Goal: Task Accomplishment & Management: Manage account settings

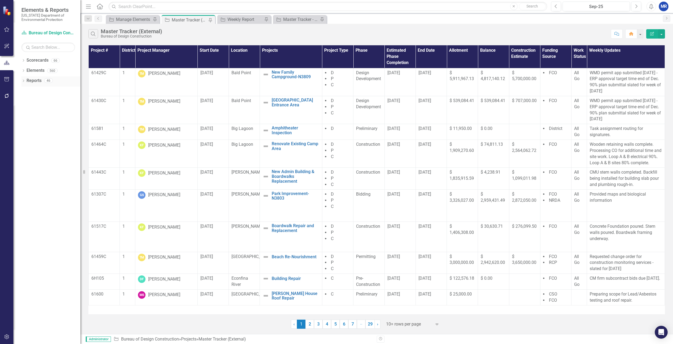
click at [23, 82] on icon "Dropdown" at bounding box center [23, 81] width 4 height 3
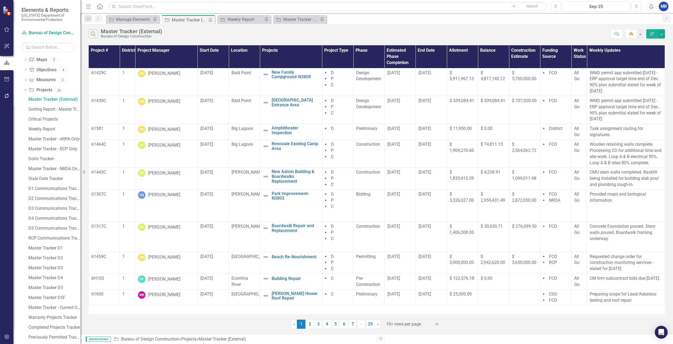
scroll to position [77, 0]
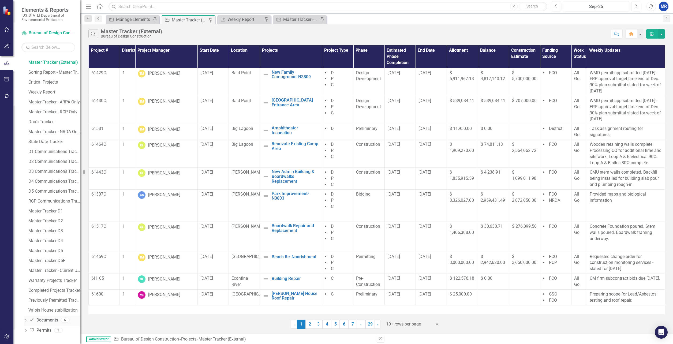
click at [24, 319] on div "Dropdown" at bounding box center [26, 320] width 4 height 5
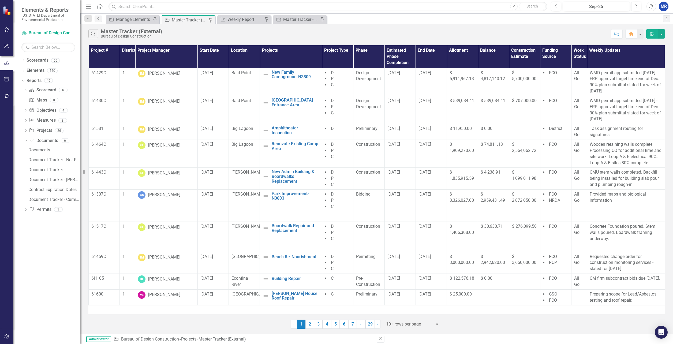
scroll to position [0, 0]
click at [41, 168] on div "Document Tracker" at bounding box center [54, 169] width 52 height 5
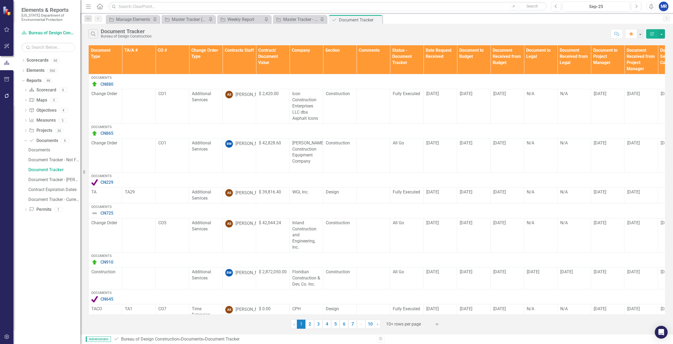
click at [666, 33] on div "Search Document Tracker Bureau of Design Construction Comment Favorite Edit Rep…" at bounding box center [376, 32] width 593 height 17
click at [661, 35] on button "button" at bounding box center [661, 33] width 7 height 9
click at [654, 44] on link "Edit Report Edit Report" at bounding box center [643, 44] width 42 height 10
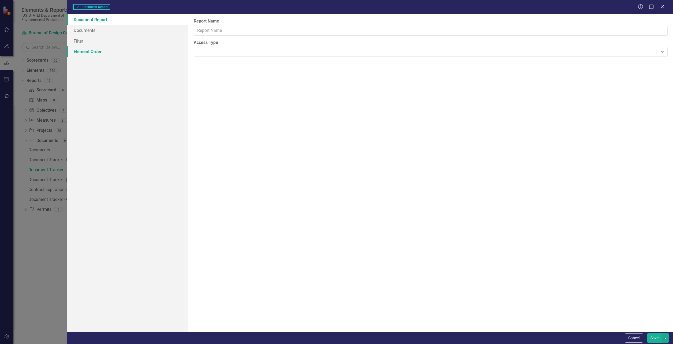
type input "Document Tracker"
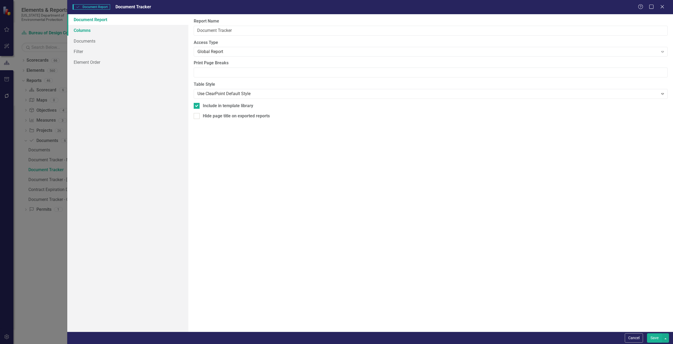
click at [92, 31] on link "Columns" at bounding box center [127, 30] width 121 height 11
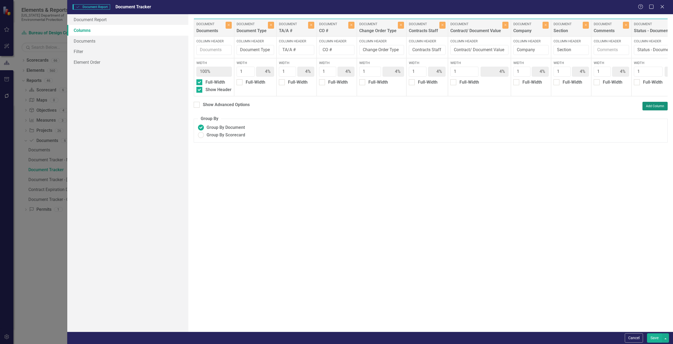
click at [659, 110] on button "Add Column" at bounding box center [654, 106] width 25 height 9
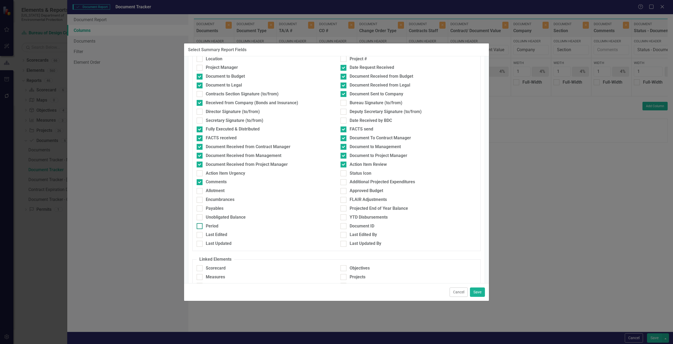
scroll to position [142, 0]
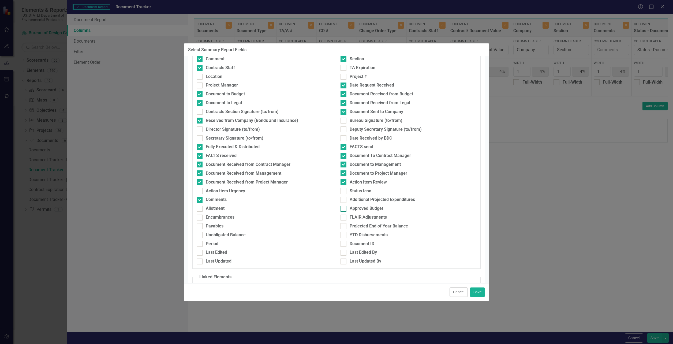
click at [342, 207] on input "Approved Budget" at bounding box center [341, 207] width 3 height 3
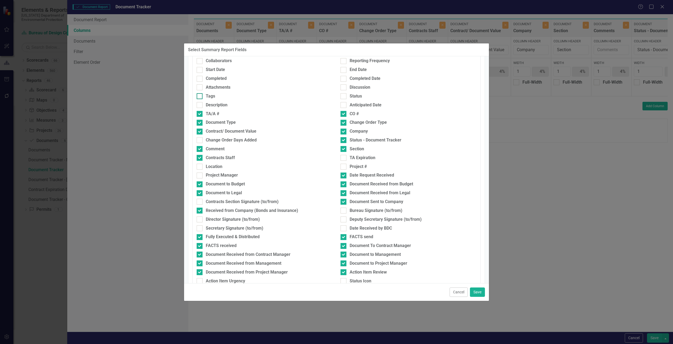
scroll to position [161, 0]
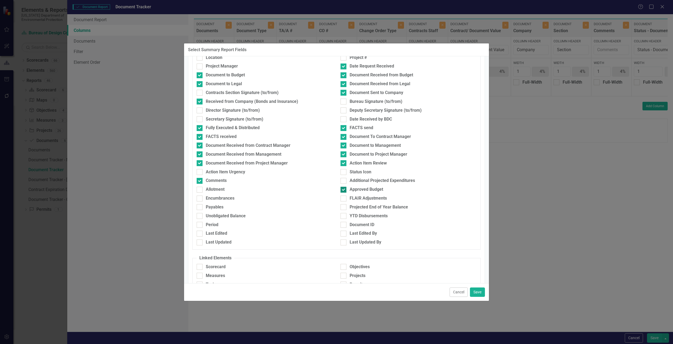
click at [342, 189] on div at bounding box center [343, 190] width 6 height 6
click at [342, 189] on input "Approved Budget" at bounding box center [341, 188] width 3 height 3
checkbox input "false"
click at [456, 294] on button "Cancel" at bounding box center [458, 291] width 18 height 9
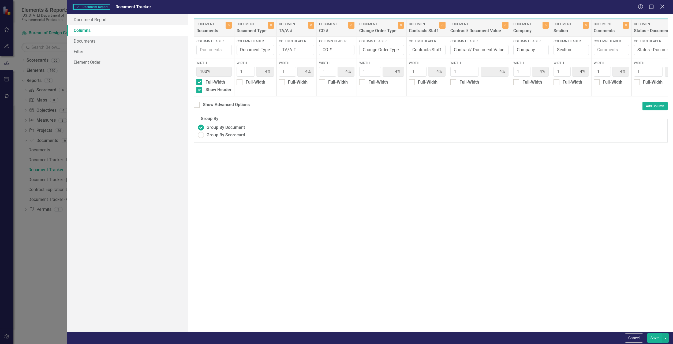
click at [661, 8] on icon at bounding box center [662, 7] width 4 height 4
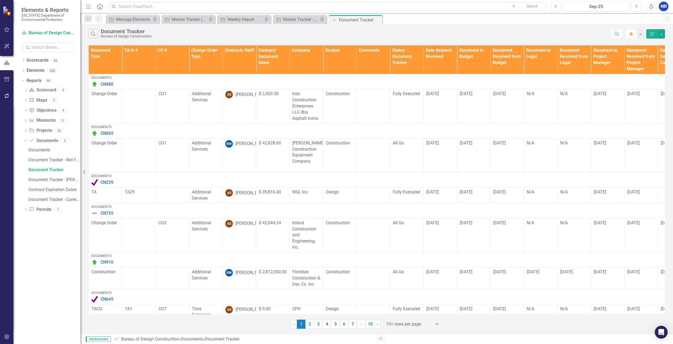
click at [5, 337] on icon "button" at bounding box center [6, 336] width 5 height 5
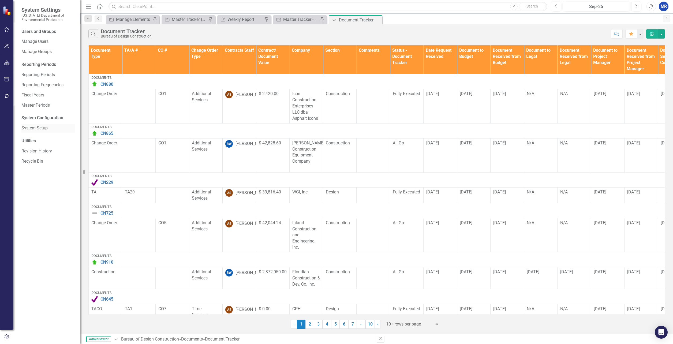
click at [34, 129] on link "System Setup" at bounding box center [48, 128] width 54 height 6
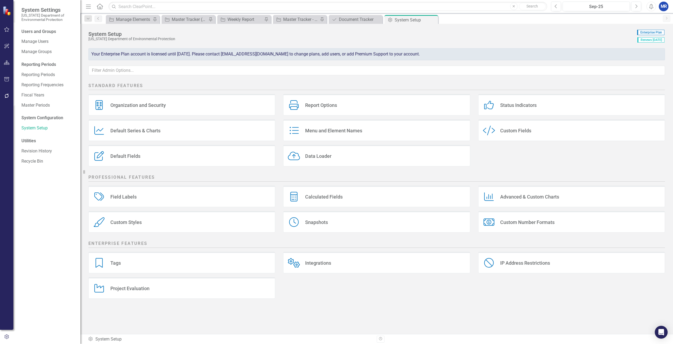
click at [525, 133] on div "Custom Fields" at bounding box center [515, 131] width 31 height 6
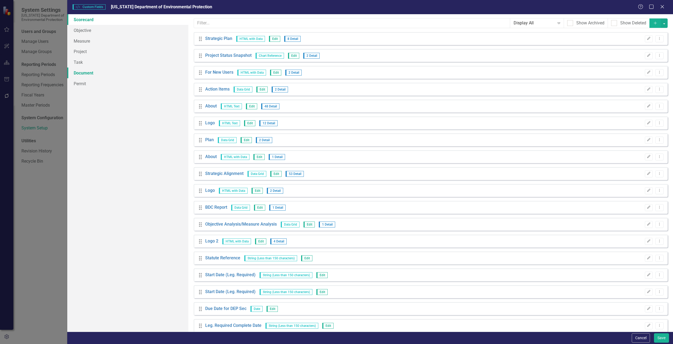
click at [76, 73] on link "Document" at bounding box center [127, 73] width 121 height 11
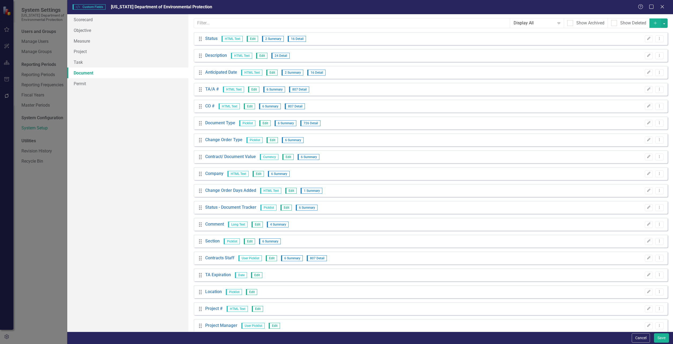
click at [649, 24] on button "Add" at bounding box center [655, 22] width 12 height 9
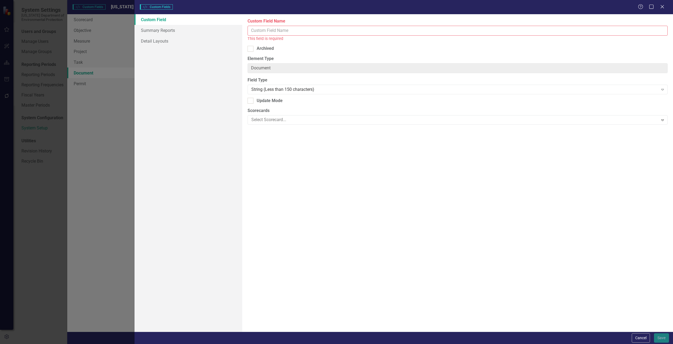
click at [283, 31] on input "Custom Field Name" at bounding box center [458, 31] width 420 height 10
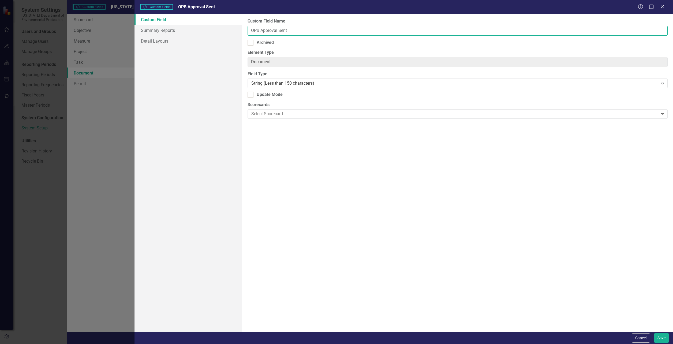
type input "OPB Approval Sent"
click at [286, 149] on div "Custom Field Name OPB Approval Sent Archived Element Type Document ClearPoint C…" at bounding box center [457, 172] width 431 height 317
click at [261, 87] on div "String (Less than 150 characters) Expand" at bounding box center [458, 83] width 420 height 10
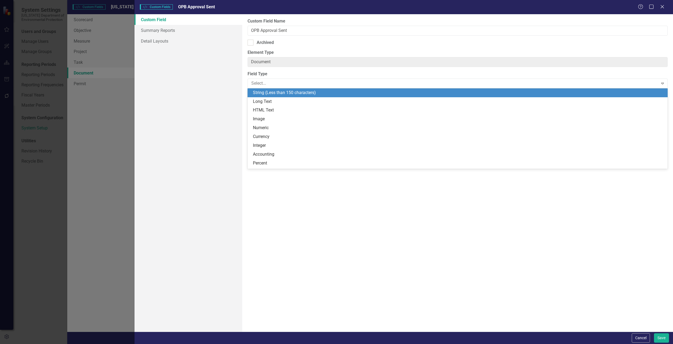
click at [174, 98] on div "Custom Field Summary Reports Detail Layouts" at bounding box center [188, 172] width 108 height 317
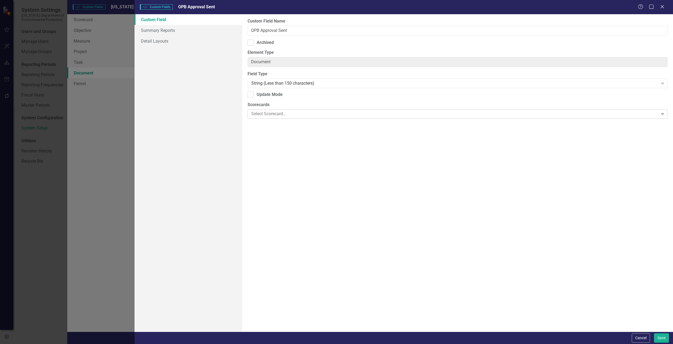
click at [360, 111] on div at bounding box center [453, 113] width 409 height 7
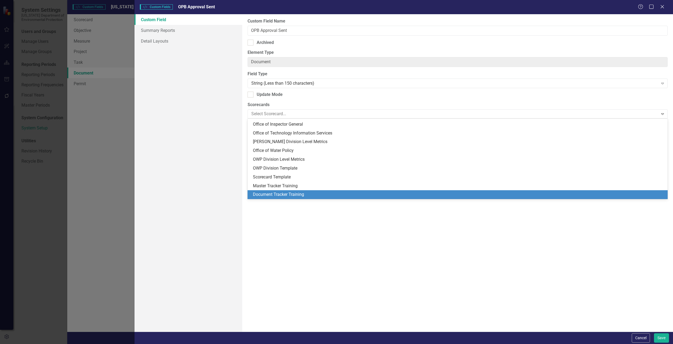
scroll to position [500, 0]
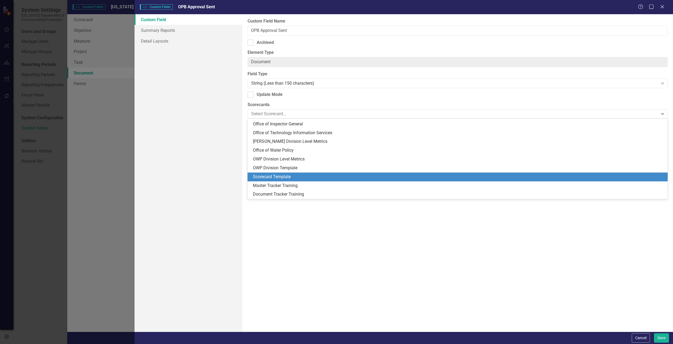
click at [274, 174] on div "Scorecard Template" at bounding box center [458, 177] width 411 height 6
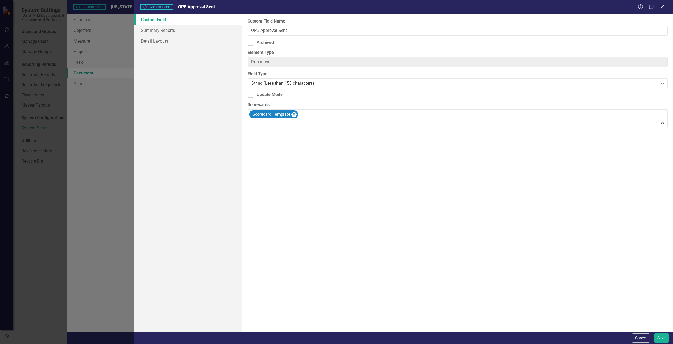
click at [401, 170] on div "Custom Field Name OPB Approval Sent Archived Element Type Document ClearPoint C…" at bounding box center [457, 172] width 431 height 317
click at [147, 28] on link "Summary Reports" at bounding box center [188, 30] width 108 height 11
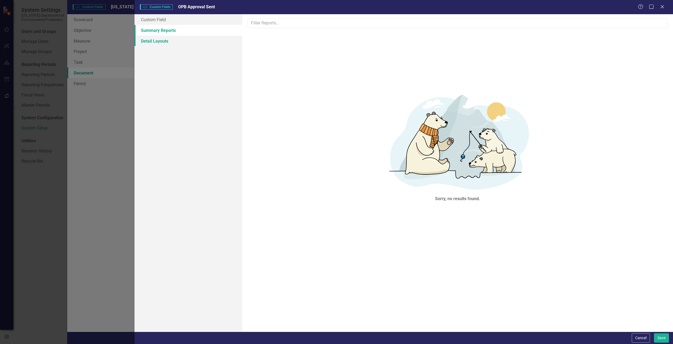
click at [148, 40] on link "Detail Layouts" at bounding box center [188, 41] width 108 height 11
click at [156, 19] on link "Custom Field" at bounding box center [188, 19] width 108 height 11
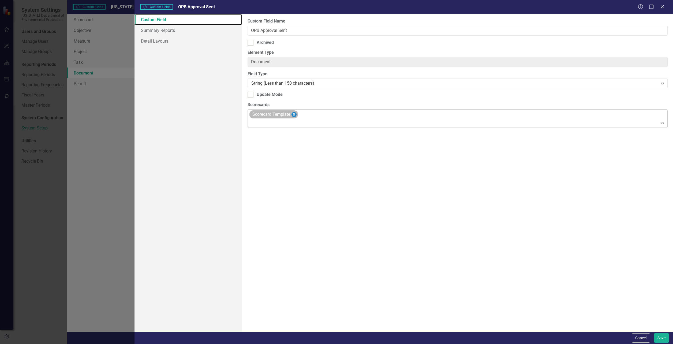
click at [294, 114] on icon "Remove Scorecard Template" at bounding box center [294, 114] width 2 height 3
click at [576, 195] on div "Custom Field Name OPB Approval Sent Archived Element Type Document ClearPoint C…" at bounding box center [457, 172] width 431 height 317
click at [359, 114] on div at bounding box center [453, 113] width 409 height 7
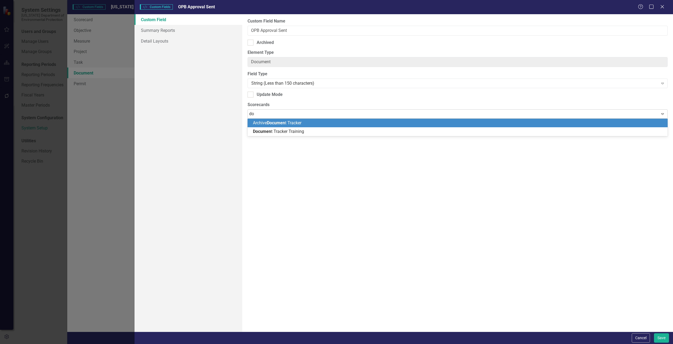
type input "d"
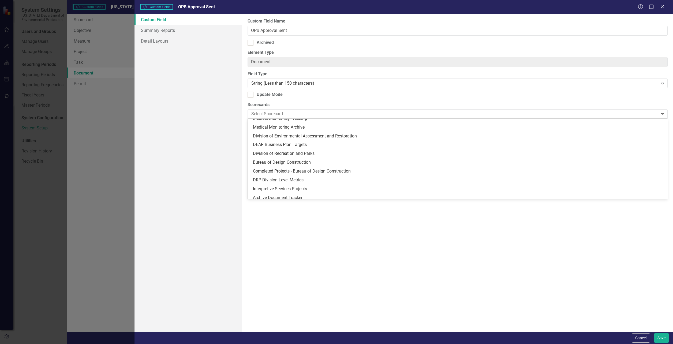
scroll to position [268, 0]
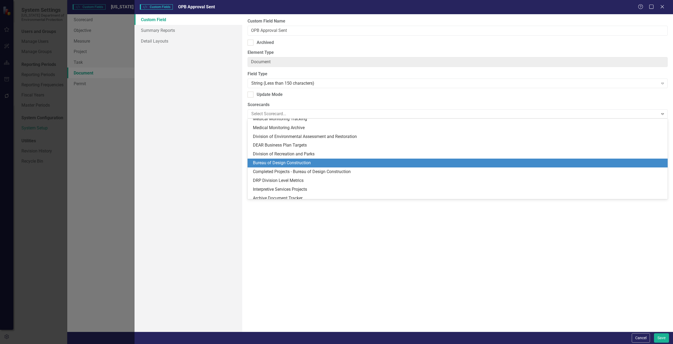
click at [272, 162] on div "Bureau of Design Construction" at bounding box center [458, 163] width 411 height 6
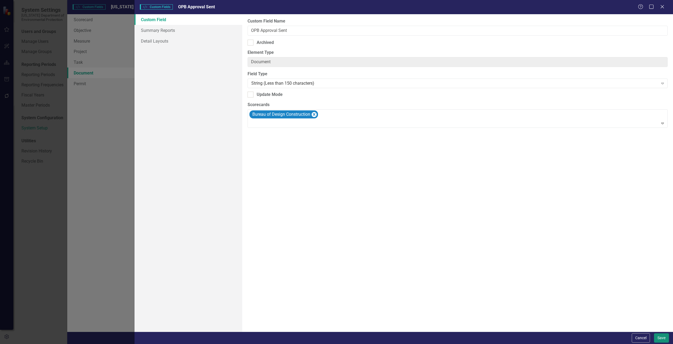
click at [664, 336] on button "Save" at bounding box center [661, 337] width 15 height 9
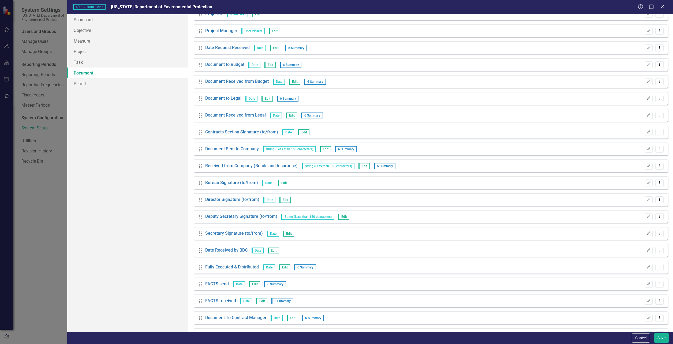
scroll to position [430, 0]
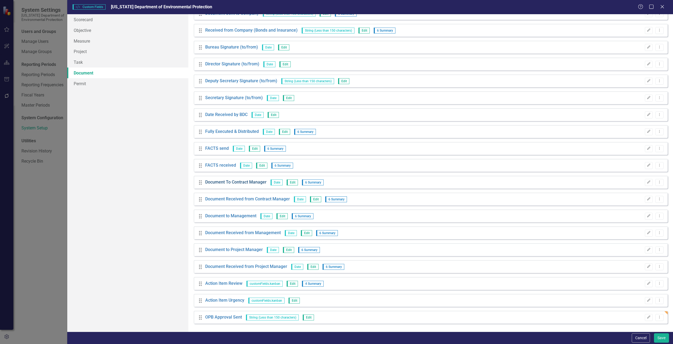
click at [249, 181] on link "Document To Contract Manager" at bounding box center [235, 182] width 61 height 6
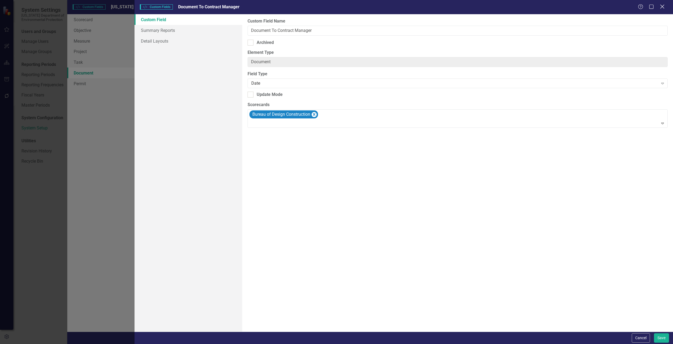
click at [664, 8] on icon "Close" at bounding box center [662, 6] width 7 height 5
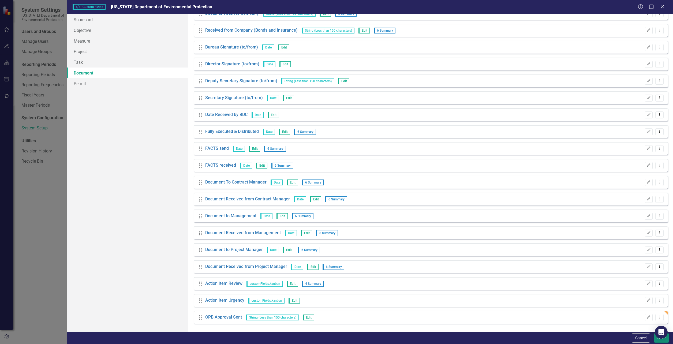
click at [658, 341] on button "Save" at bounding box center [661, 337] width 15 height 9
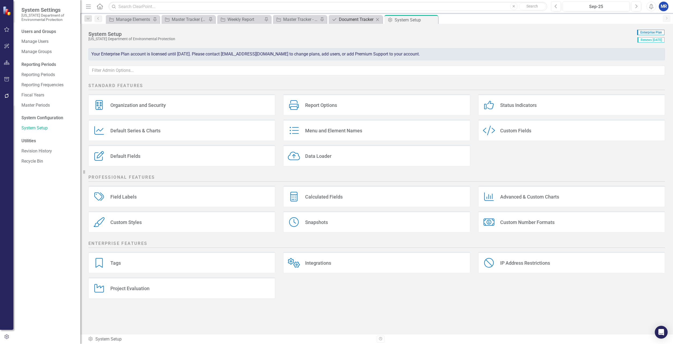
click at [357, 17] on div "Document Tracker" at bounding box center [356, 19] width 35 height 7
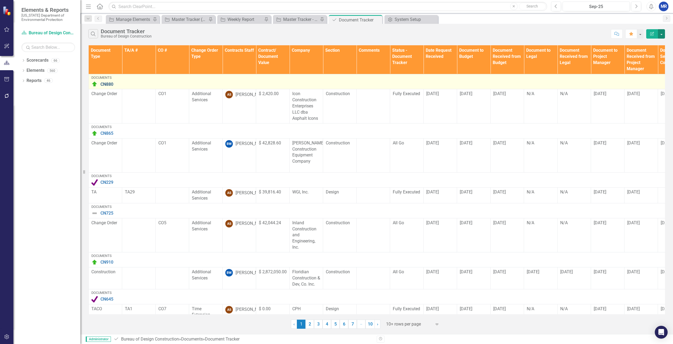
click at [662, 34] on button "button" at bounding box center [661, 33] width 7 height 9
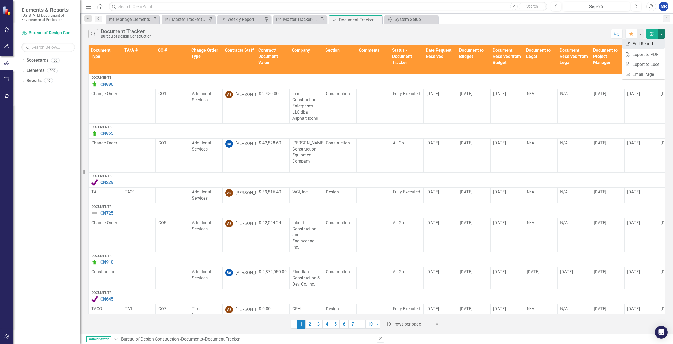
click at [640, 45] on link "Edit Report Edit Report" at bounding box center [643, 44] width 42 height 10
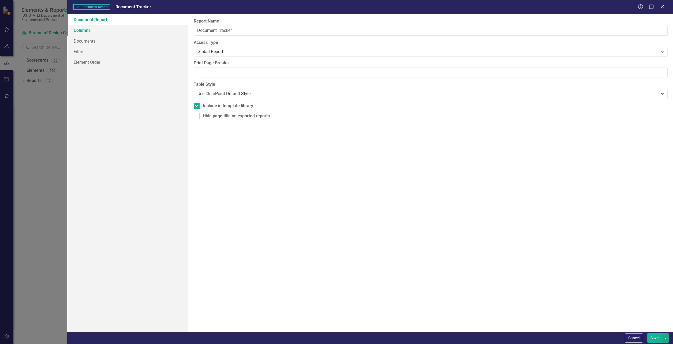
click at [80, 32] on link "Columns" at bounding box center [127, 30] width 121 height 11
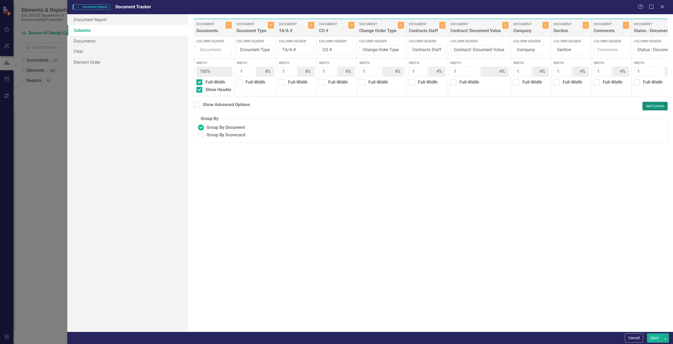
click at [663, 110] on button "Add Column" at bounding box center [654, 106] width 25 height 9
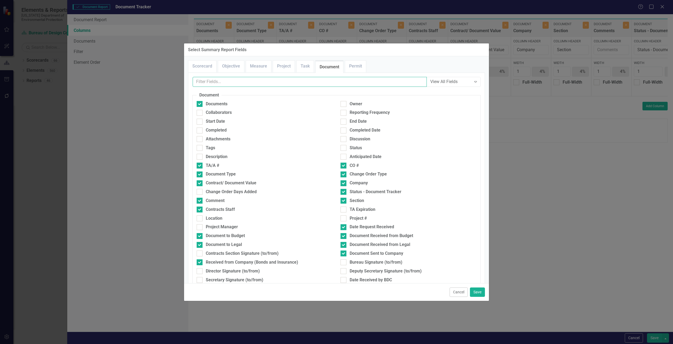
click at [261, 79] on input "text" at bounding box center [310, 82] width 234 height 10
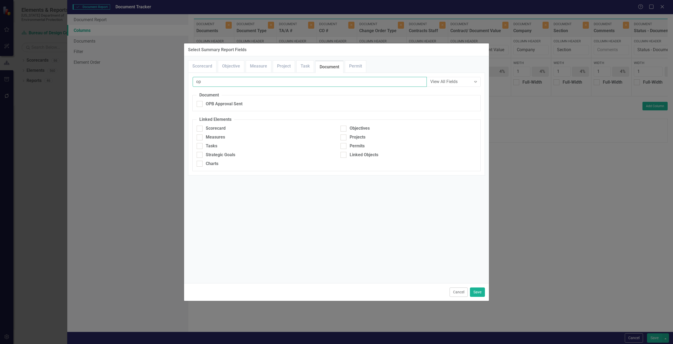
type input "o"
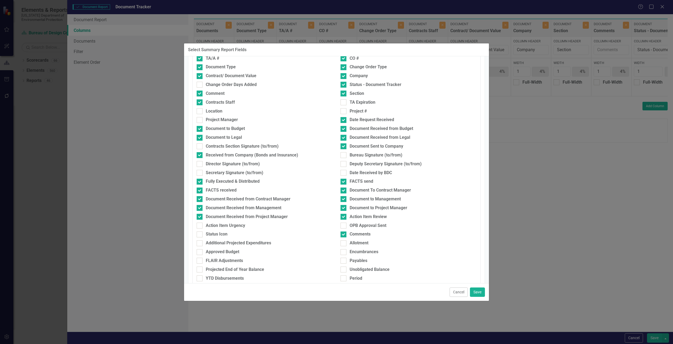
scroll to position [134, 0]
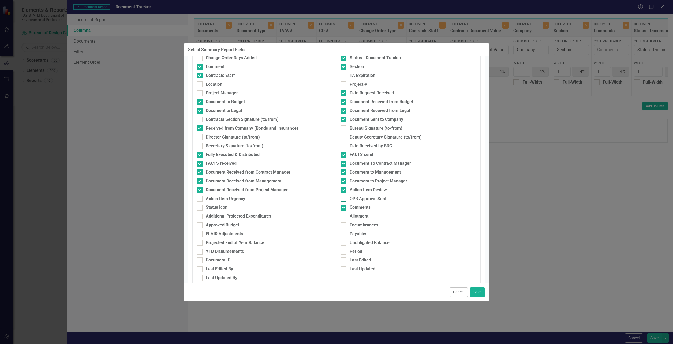
click at [342, 196] on input "OPB Approval Sent" at bounding box center [341, 197] width 3 height 3
checkbox input "true"
click at [478, 293] on button "Save" at bounding box center [477, 291] width 15 height 9
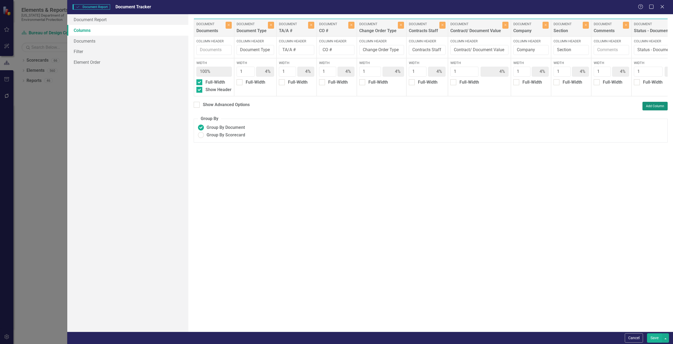
type input "3%"
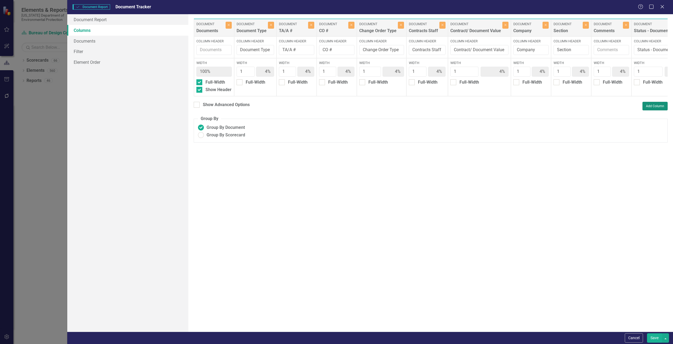
type input "3%"
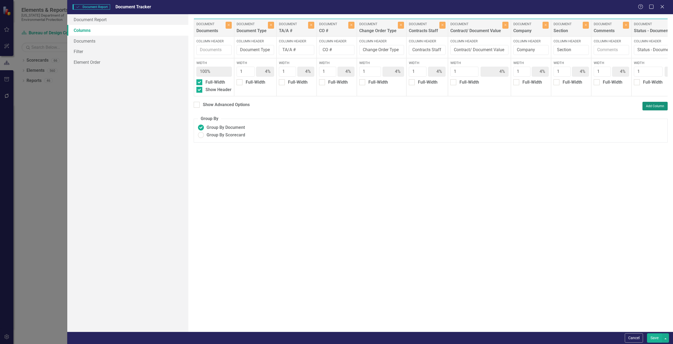
type input "3%"
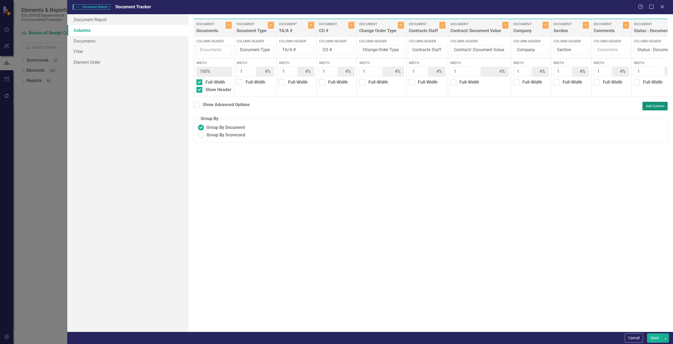
type input "3%"
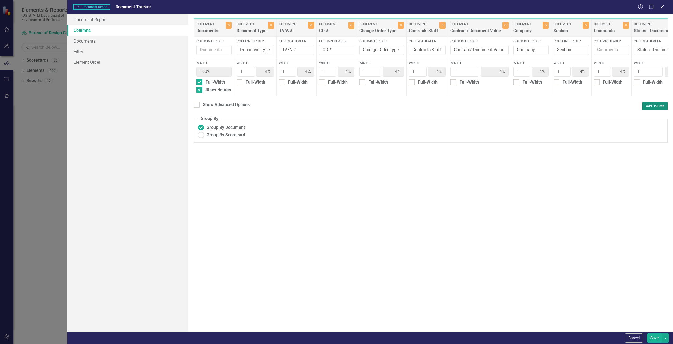
type input "3%"
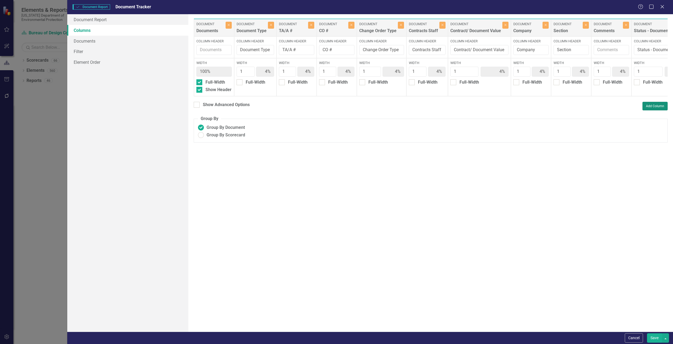
type input "3%"
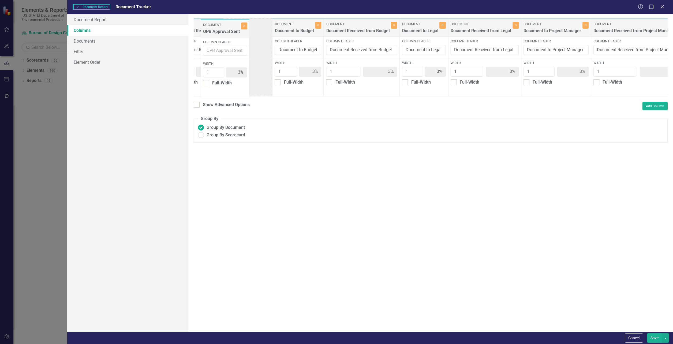
scroll to position [0, 527]
drag, startPoint x: 593, startPoint y: 26, endPoint x: 248, endPoint y: 24, distance: 345.3
click at [248, 24] on div "Document Documents Close Column Header Width 100% Full-Width Show Header Docume…" at bounding box center [556, 57] width 1780 height 78
click at [656, 336] on button "Save" at bounding box center [654, 337] width 15 height 9
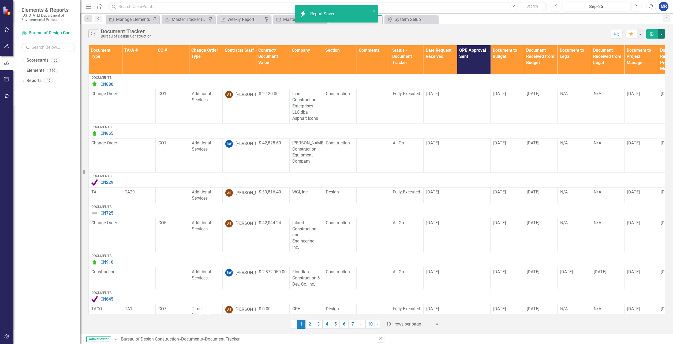
click at [663, 37] on button "button" at bounding box center [661, 33] width 7 height 9
click at [655, 44] on link "Edit Report Edit Report" at bounding box center [643, 44] width 42 height 10
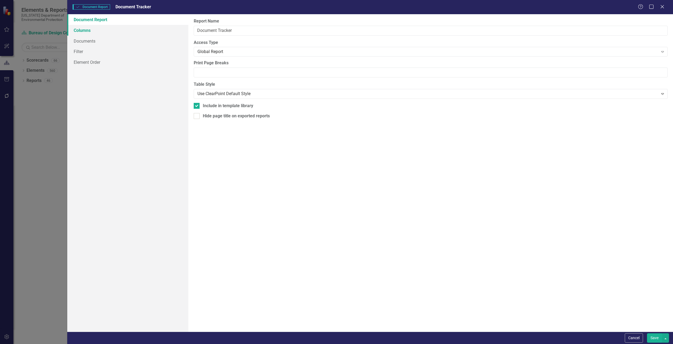
click at [91, 28] on link "Columns" at bounding box center [127, 30] width 121 height 11
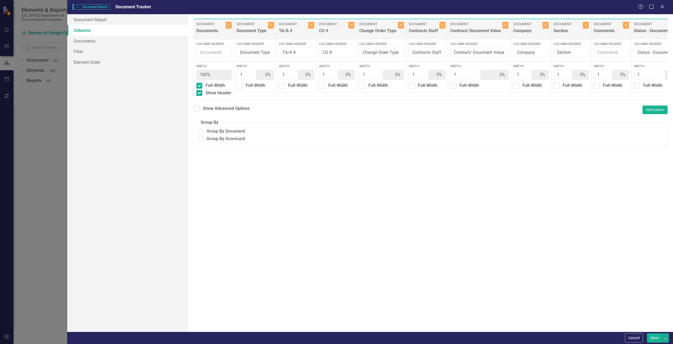
radio input "true"
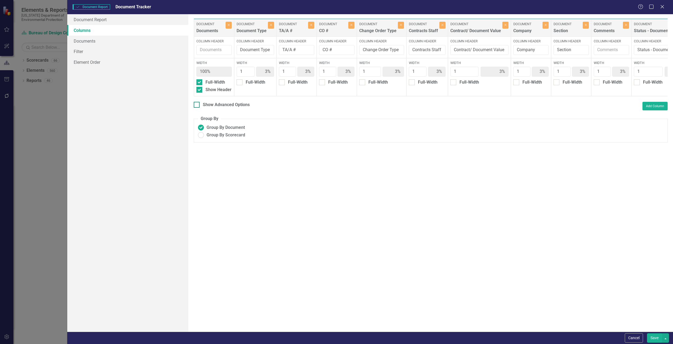
click at [200, 108] on div at bounding box center [197, 105] width 6 height 6
click at [197, 105] on input "Show Advanced Options" at bounding box center [195, 103] width 3 height 3
checkbox input "true"
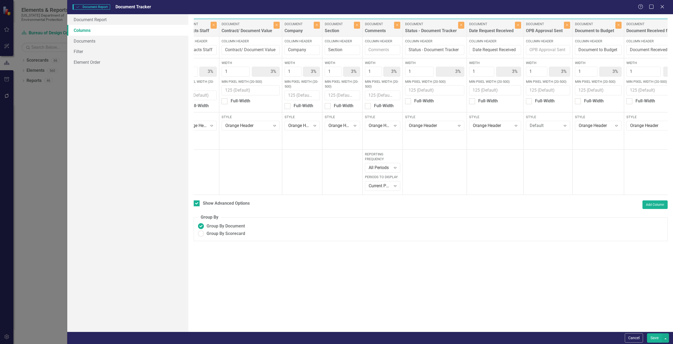
scroll to position [0, 230]
click at [557, 125] on div "Default" at bounding box center [544, 126] width 31 height 6
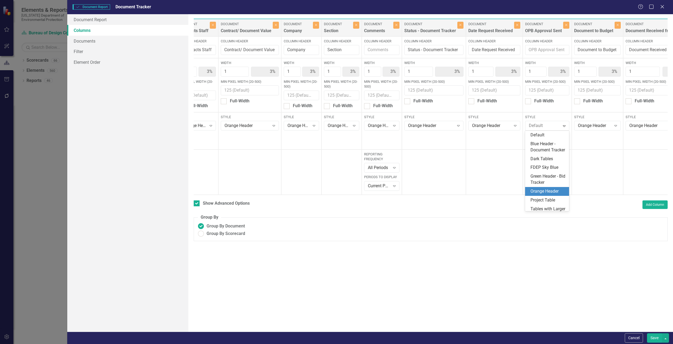
click at [551, 194] on div "Orange Header" at bounding box center [547, 191] width 35 height 6
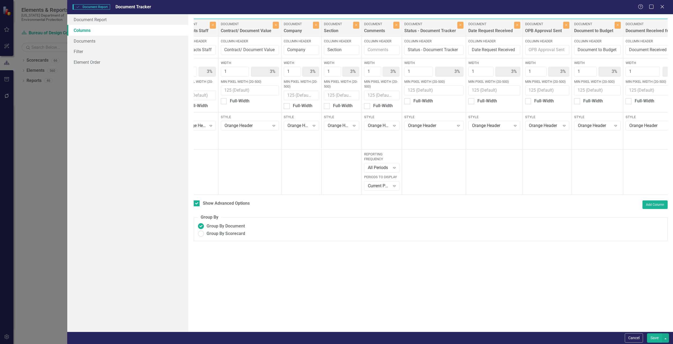
click at [658, 339] on button "Save" at bounding box center [654, 337] width 15 height 9
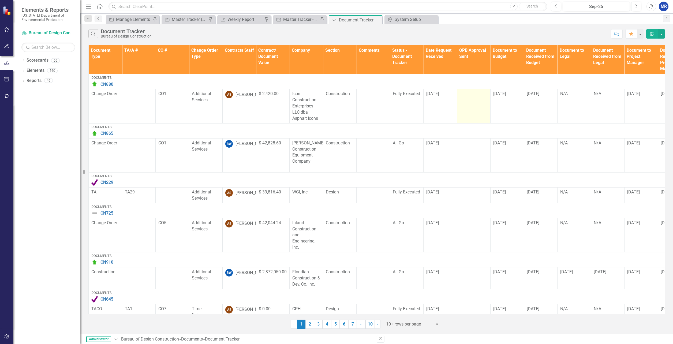
click at [470, 104] on td at bounding box center [473, 106] width 33 height 34
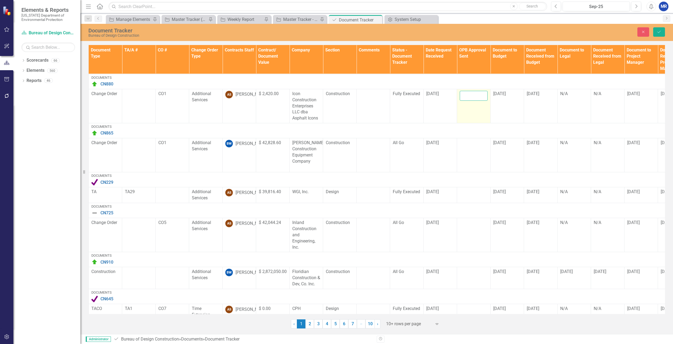
drag, startPoint x: 470, startPoint y: 104, endPoint x: 469, endPoint y: 97, distance: 7.3
click at [469, 97] on input "text" at bounding box center [474, 96] width 28 height 10
click at [646, 32] on button "Close" at bounding box center [643, 31] width 12 height 9
